Goal: Book appointment/travel/reservation

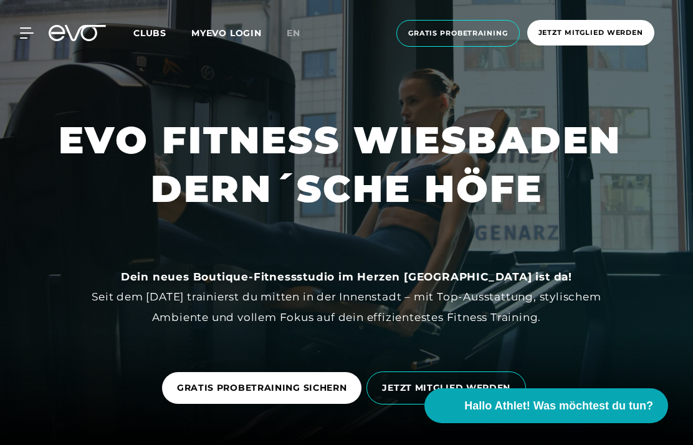
click at [31, 33] on icon at bounding box center [26, 33] width 13 height 10
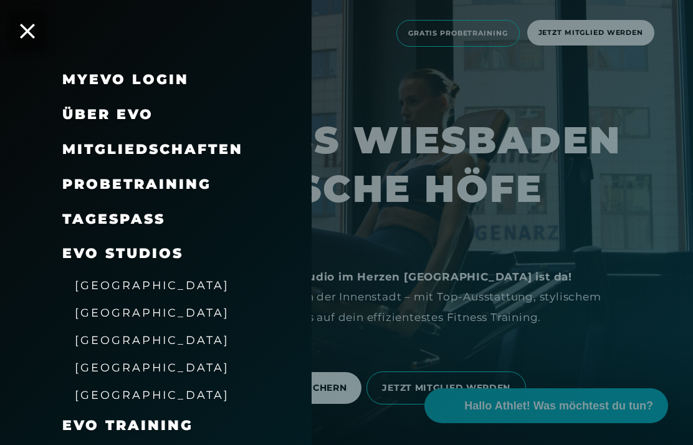
click at [483, 36] on div at bounding box center [346, 222] width 693 height 445
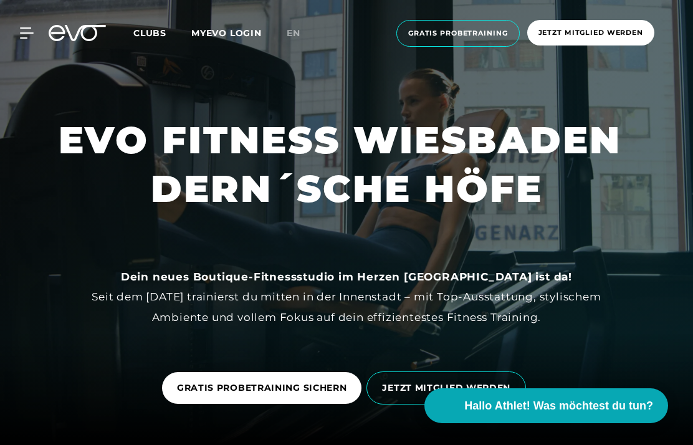
click at [481, 32] on span "Gratis Probetraining" at bounding box center [458, 33] width 100 height 11
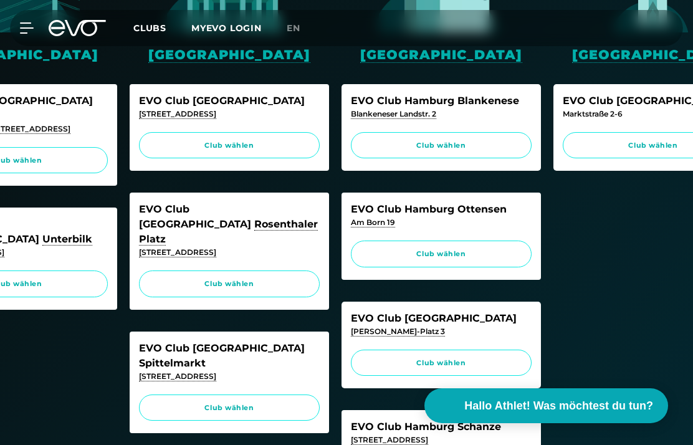
scroll to position [0, 122]
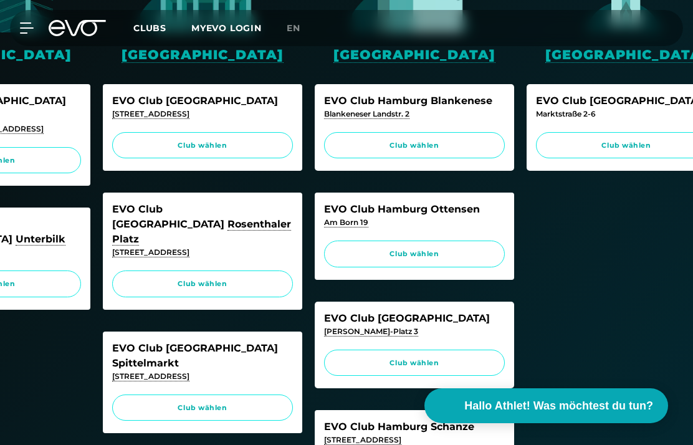
click at [622, 123] on div "EVO Club [STREET_ADDRESS]" at bounding box center [626, 127] width 199 height 87
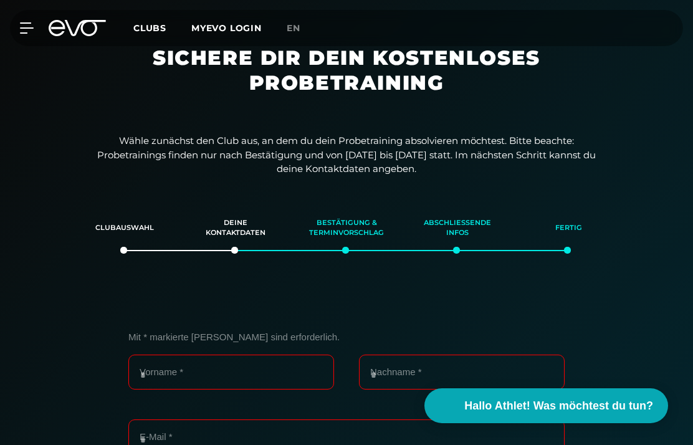
scroll to position [0, 0]
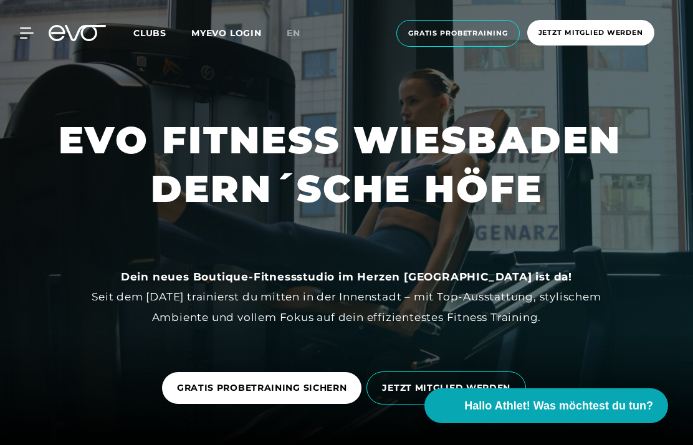
click at [479, 36] on span "Gratis Probetraining" at bounding box center [458, 33] width 100 height 11
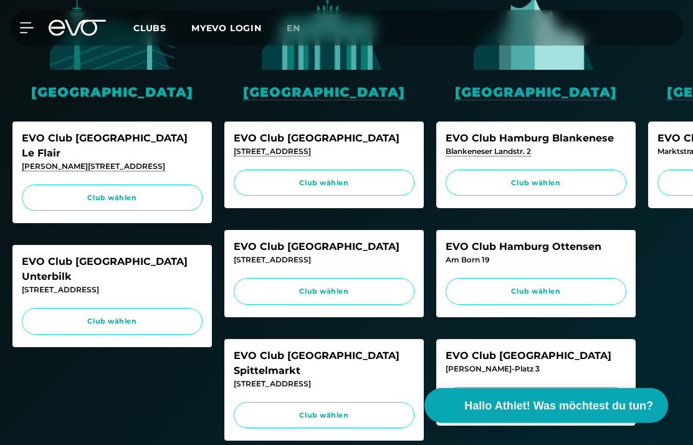
scroll to position [325, 0]
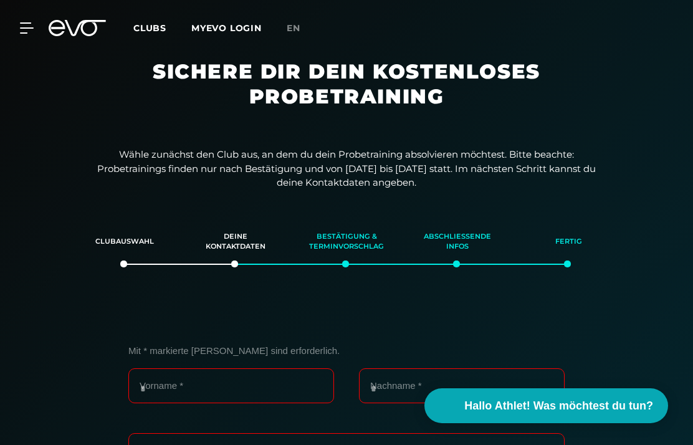
scroll to position [0, 0]
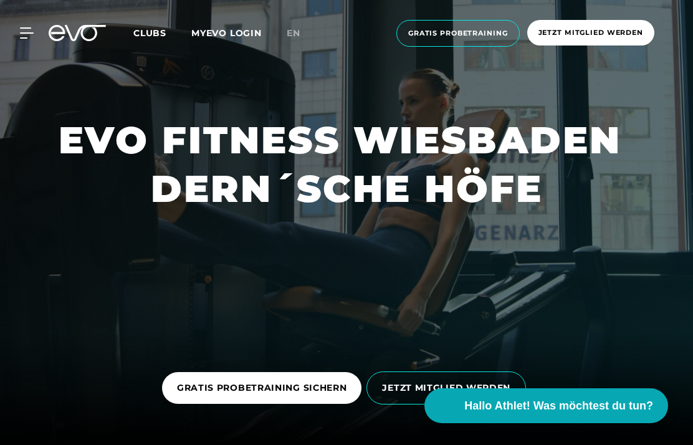
click at [471, 34] on span "Gratis Probetraining" at bounding box center [458, 33] width 100 height 11
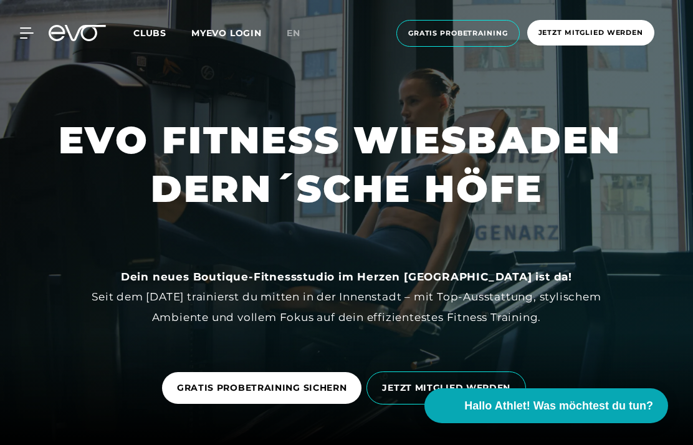
click at [459, 26] on span "Gratis Probetraining" at bounding box center [457, 33] width 123 height 27
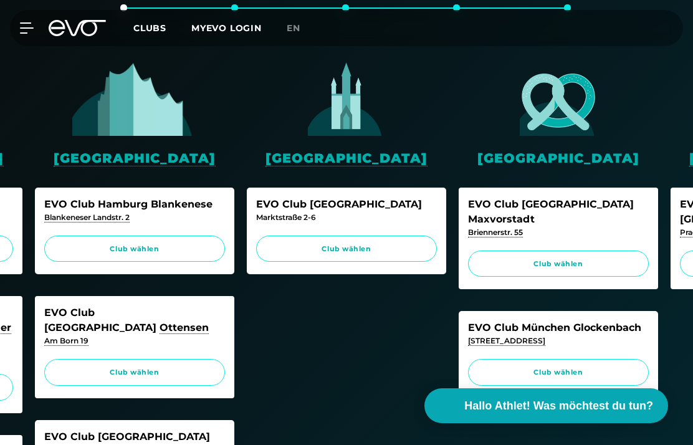
scroll to position [0, 401]
click at [385, 238] on span "Club wählen" at bounding box center [346, 249] width 181 height 27
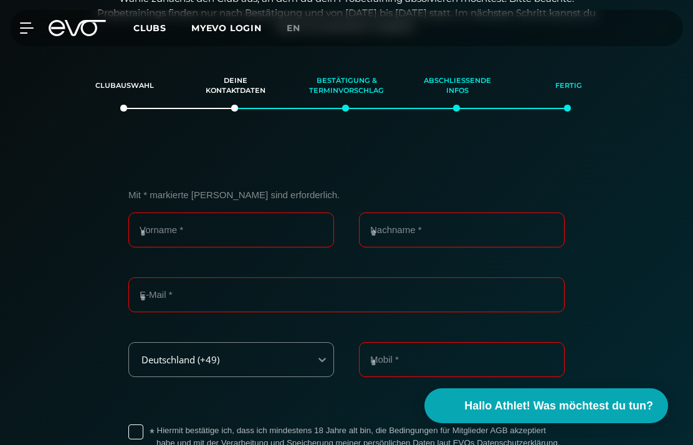
scroll to position [158, 0]
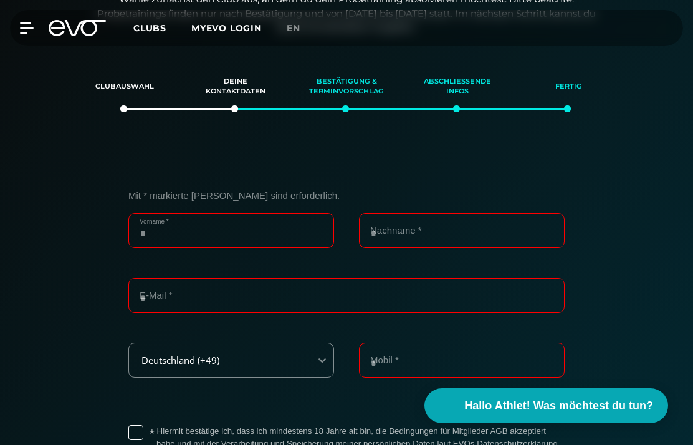
click at [286, 230] on input "Vorname *" at bounding box center [231, 230] width 206 height 35
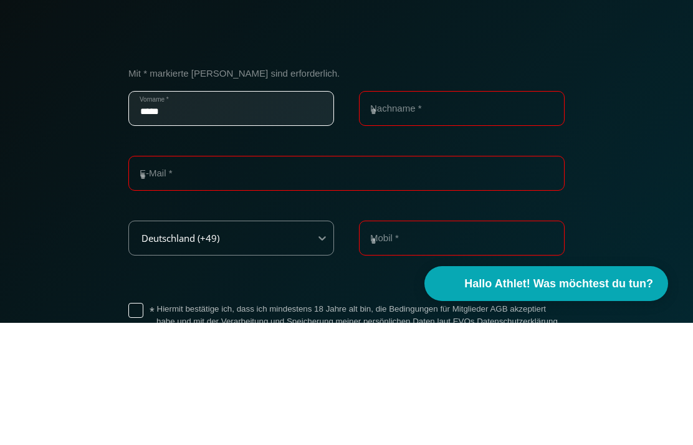
type input "*****"
click at [426, 213] on input "Nachname *" at bounding box center [462, 230] width 206 height 35
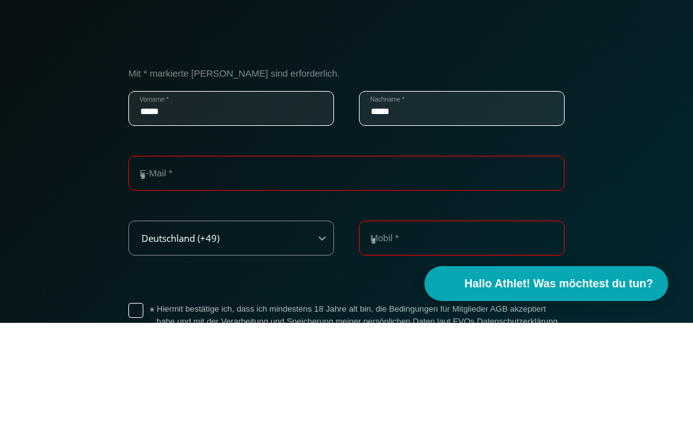
type input "*****"
click at [272, 278] on input "E-Mail *" at bounding box center [346, 295] width 436 height 35
type input "*"
type input "**********"
click at [643, 175] on div "**********" at bounding box center [346, 357] width 681 height 396
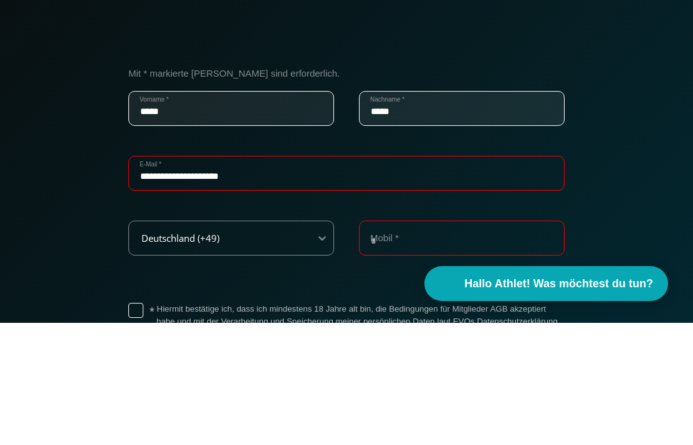
scroll to position [281, 0]
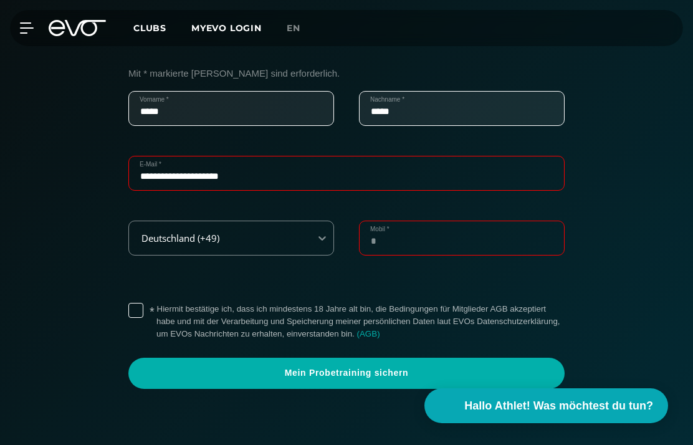
click at [432, 236] on input "Mobil *" at bounding box center [462, 238] width 206 height 35
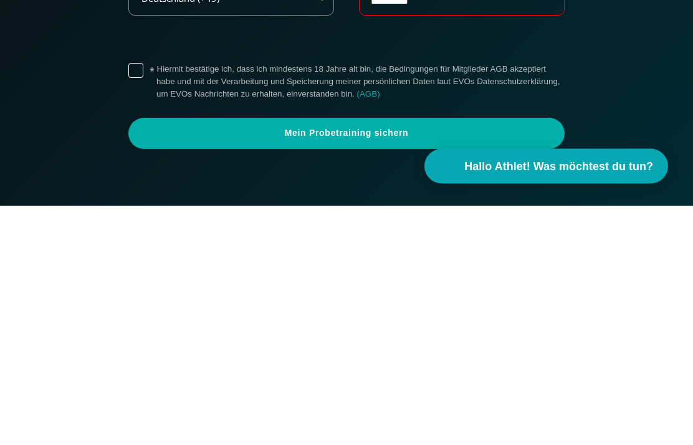
type input "**********"
click at [432, 367] on span "Mein Probetraining sichern" at bounding box center [346, 373] width 406 height 12
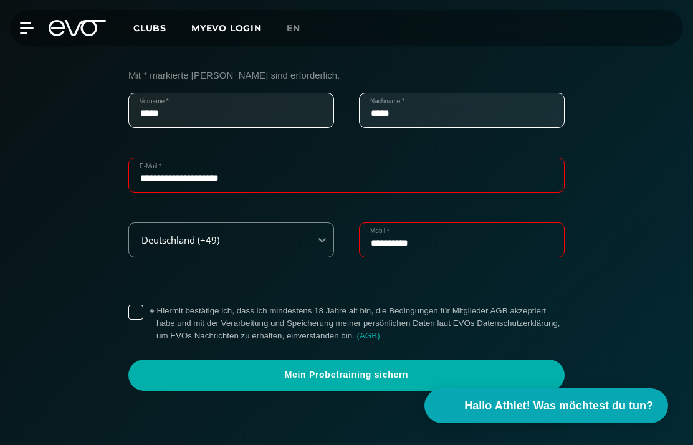
scroll to position [279, 0]
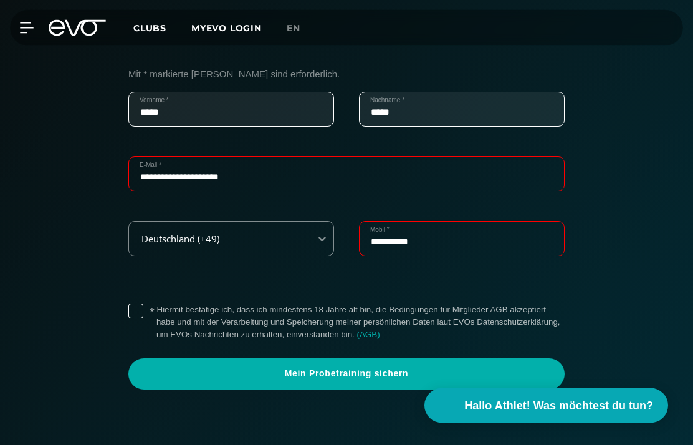
click at [156, 309] on label "* Hiermit bestätige ich, dass ich mindestens 18 Jahre alt bin, die Bedingungen …" at bounding box center [360, 322] width 408 height 37
click at [461, 378] on span "Mein Probetraining sichern" at bounding box center [346, 373] width 436 height 31
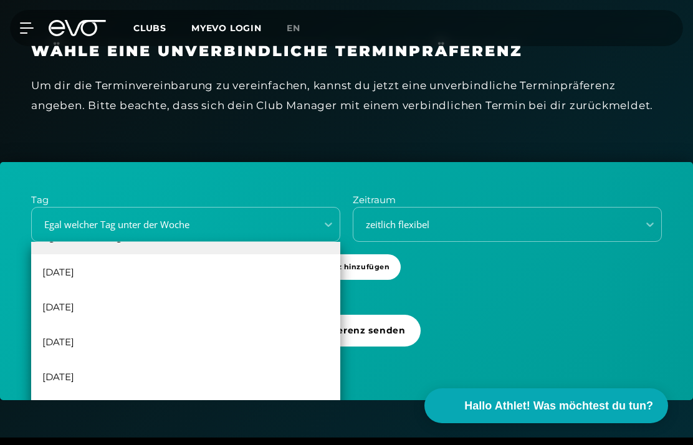
scroll to position [22, 0]
click at [75, 417] on div "[DATE]" at bounding box center [185, 411] width 309 height 35
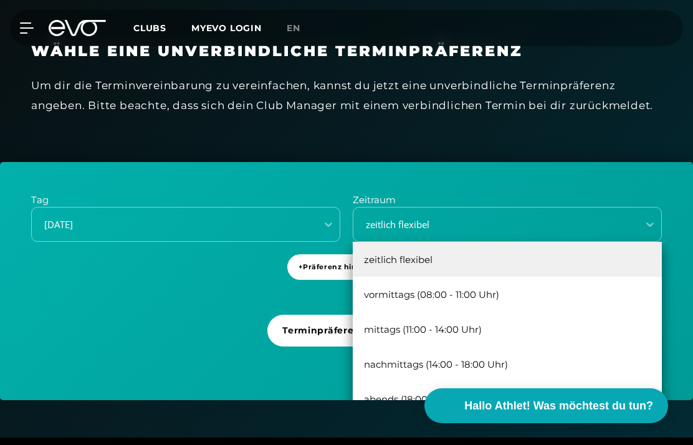
click at [469, 325] on div "mittags (11:00 - 14:00 Uhr)" at bounding box center [507, 329] width 309 height 35
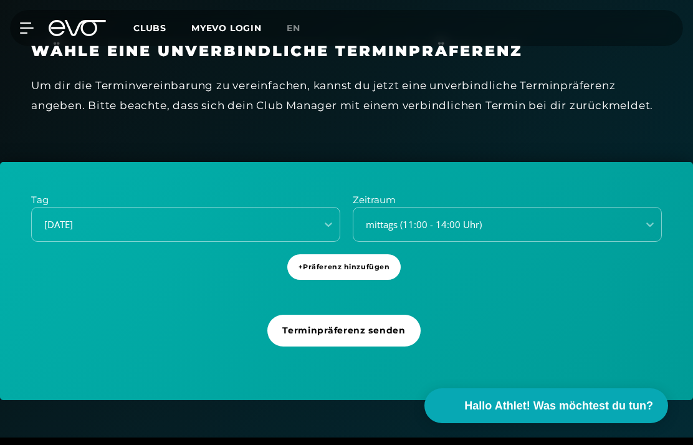
click at [666, 332] on div "Tag [DATE] Zeitraum mittags (11:00 - 14:00 Uhr) + Präferenz hinzufügen Terminpr…" at bounding box center [346, 281] width 693 height 238
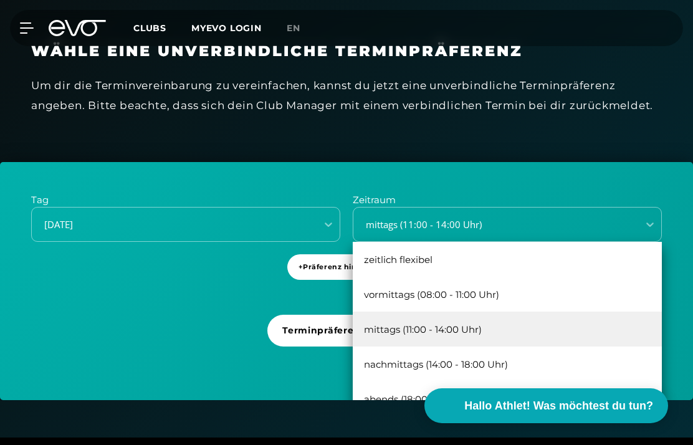
click at [487, 254] on div "zeitlich flexibel" at bounding box center [507, 259] width 309 height 35
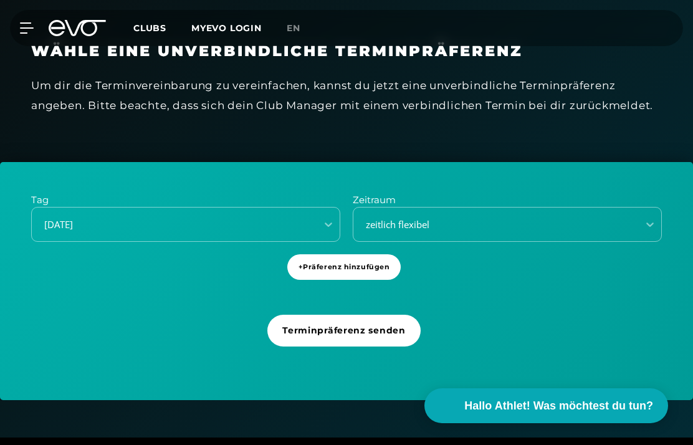
click at [375, 266] on span "+ Präferenz hinzufügen" at bounding box center [345, 267] width 92 height 11
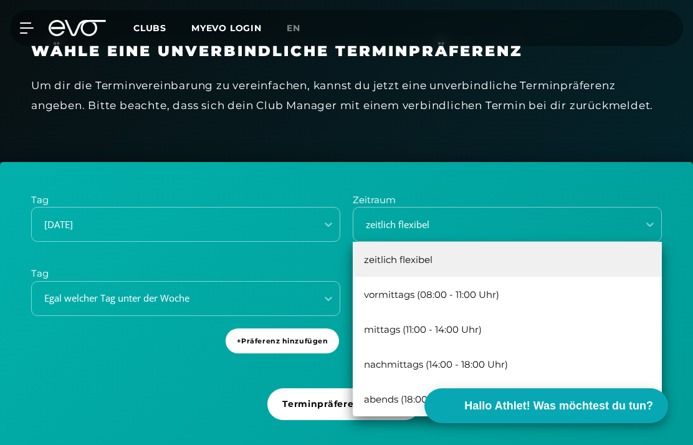
click at [537, 329] on div "mittags (11:00 - 14:00 Uhr)" at bounding box center [507, 329] width 309 height 35
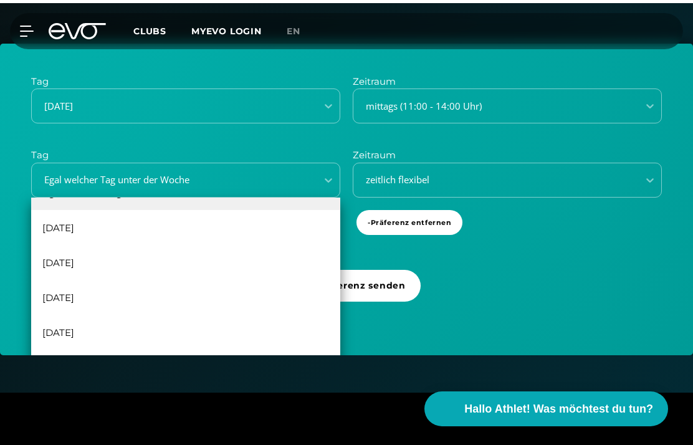
scroll to position [413, 0]
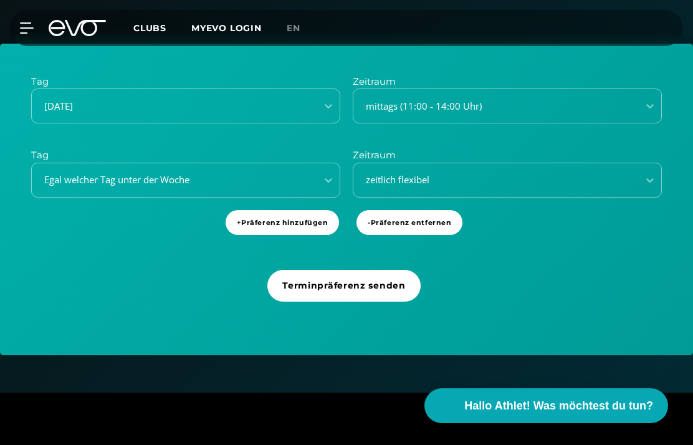
click at [431, 337] on div "Tag [DATE] Zeitraum mittags (11:00 - 14:00 Uhr) Tag Egal welcher Tag unter der …" at bounding box center [346, 200] width 693 height 312
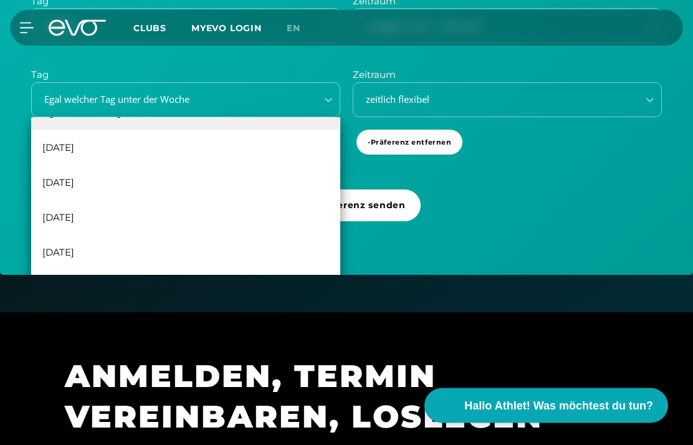
scroll to position [489, 0]
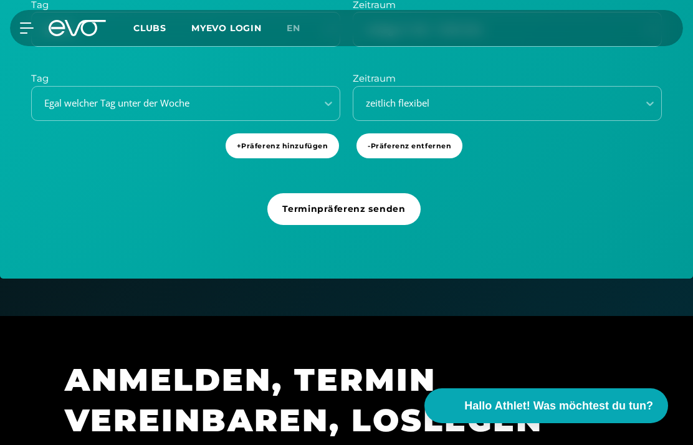
click at [457, 227] on div "Tag [DATE] Zeitraum mittags (11:00 - 14:00 Uhr) Tag Egal welcher Tag unter der …" at bounding box center [346, 123] width 693 height 312
click at [277, 142] on span "+ Präferenz hinzufügen" at bounding box center [283, 146] width 92 height 11
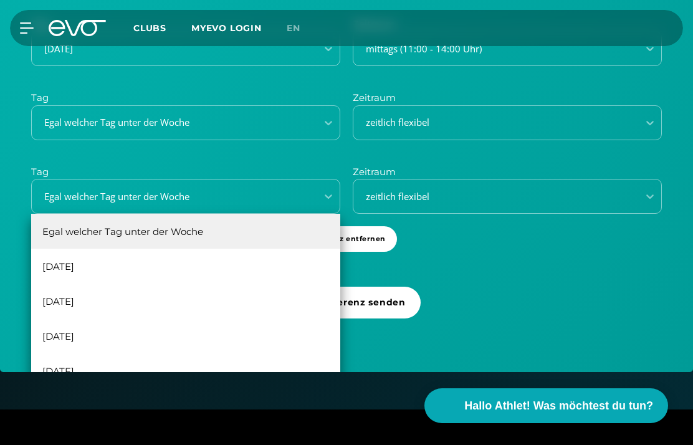
scroll to position [469, 0]
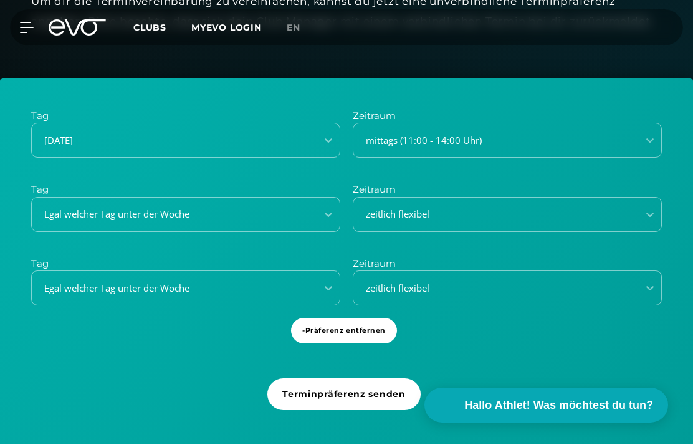
scroll to position [378, 0]
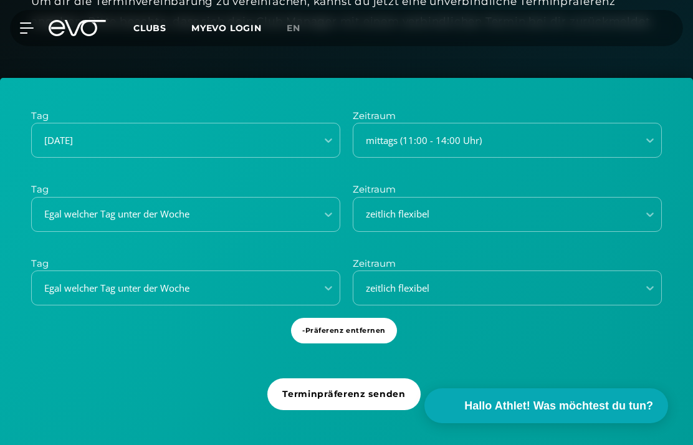
click at [477, 357] on div "Tag [DATE] Zeitraum mittags (11:00 - 14:00 Uhr) Tag Egal welcher Tag unter der …" at bounding box center [346, 271] width 693 height 386
click at [378, 330] on span "- Präferenz entfernen" at bounding box center [344, 330] width 84 height 11
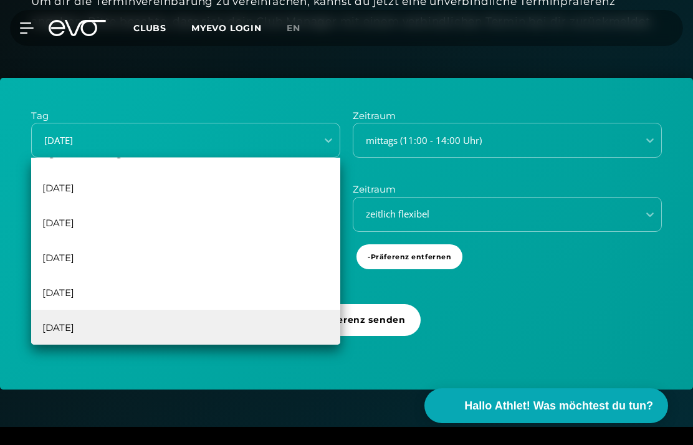
scroll to position [22, 0]
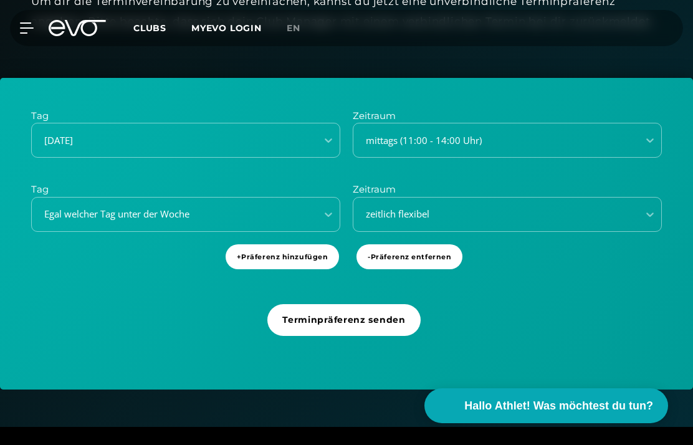
click at [476, 310] on div "Tag [DATE] Zeitraum mittags (11:00 - 14:00 Uhr) Tag Egal welcher Tag unter der …" at bounding box center [346, 234] width 693 height 312
